Goal: Information Seeking & Learning: Understand process/instructions

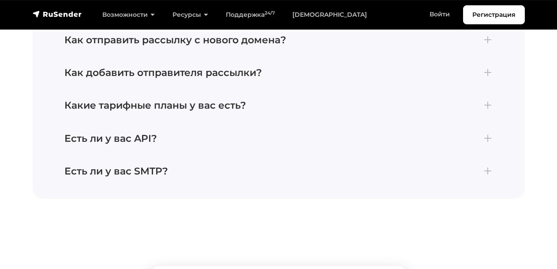
scroll to position [3840, 0]
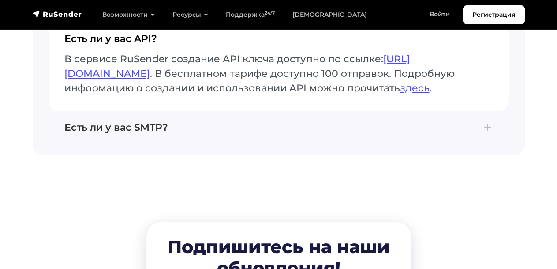
scroll to position [3803, 0]
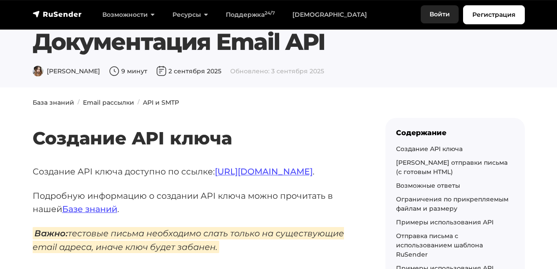
scroll to position [44, 0]
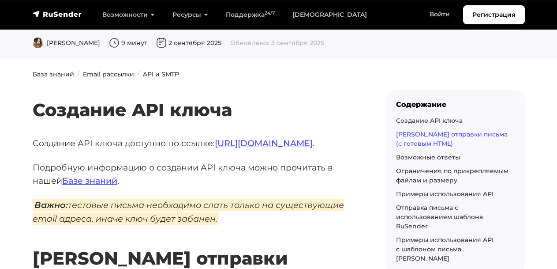
click at [418, 133] on link "[PERSON_NAME] отправки письма (с готовым HTML)" at bounding box center [452, 138] width 112 height 17
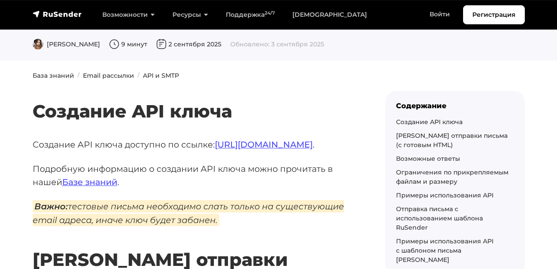
scroll to position [78, 0]
